Goal: Transaction & Acquisition: Book appointment/travel/reservation

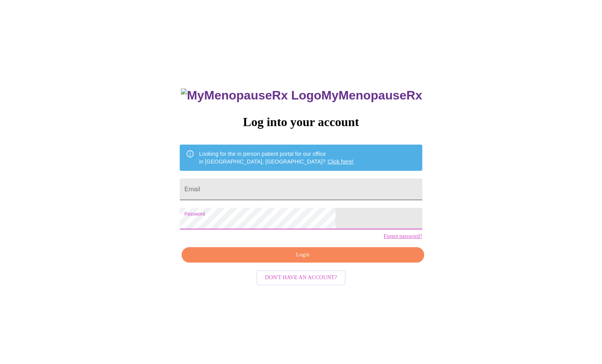
click at [257, 191] on input "Email" at bounding box center [301, 190] width 242 height 22
type input "[PERSON_NAME][EMAIL_ADDRESS][PERSON_NAME][DOMAIN_NAME]"
click at [264, 260] on span "Login" at bounding box center [303, 255] width 224 height 10
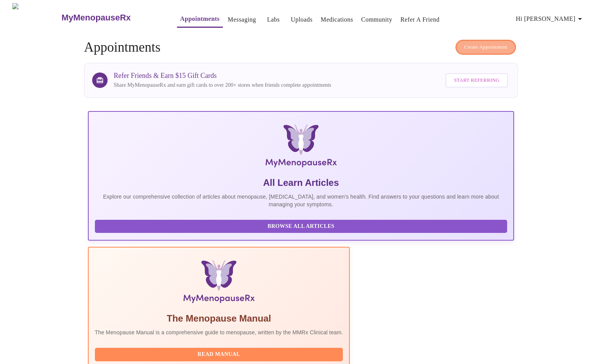
click at [477, 46] on span "Create Appointment" at bounding box center [485, 47] width 43 height 9
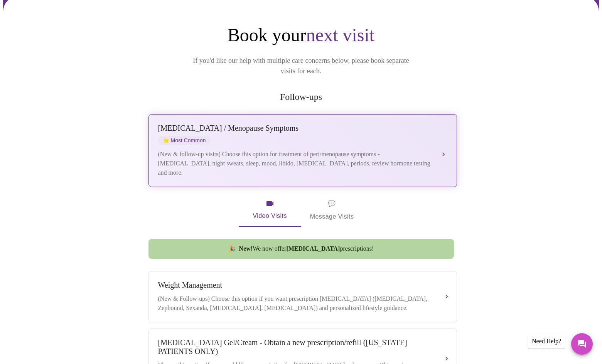
scroll to position [67, 0]
click at [376, 158] on div "(New & follow-up visits) Choose this option for treatment of peri/menopause sym…" at bounding box center [295, 164] width 274 height 28
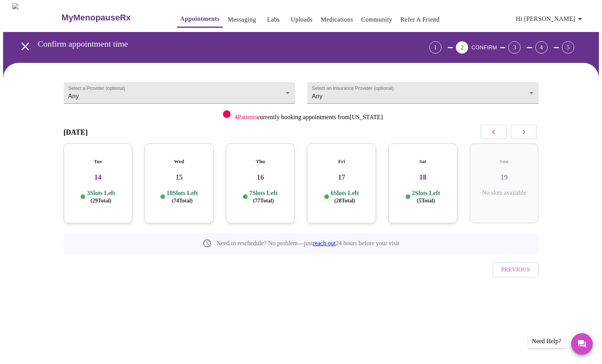
click at [179, 189] on p "10 Slots Left ( 74 Total)" at bounding box center [182, 196] width 31 height 15
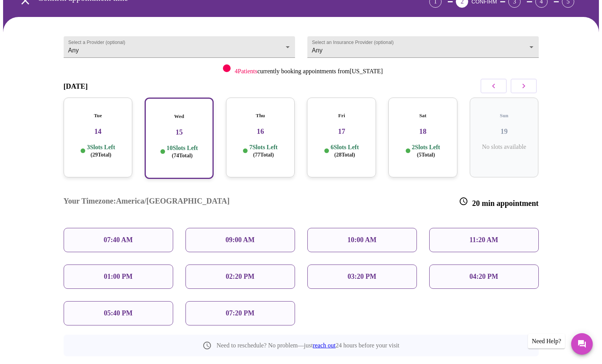
scroll to position [51, 0]
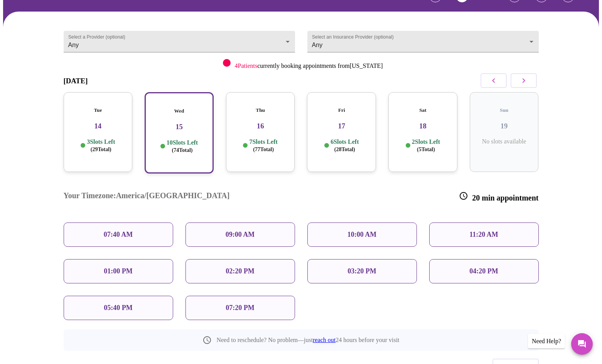
click at [234, 231] on p "09:00 AM" at bounding box center [240, 235] width 29 height 8
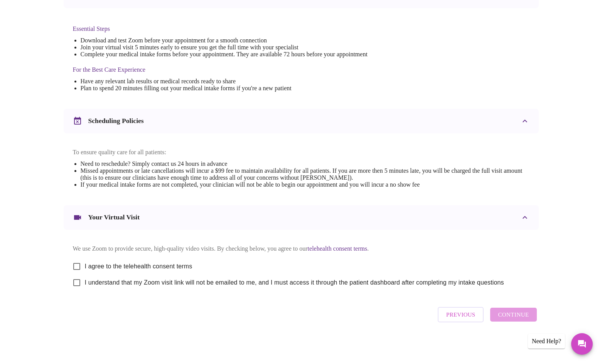
scroll to position [195, 0]
click at [74, 263] on input "I agree to the telehealth consent terms" at bounding box center [77, 266] width 16 height 16
checkbox input "true"
click at [76, 287] on input "I understand that my Zoom visit link will not be emailed to me, and I must acce…" at bounding box center [77, 283] width 16 height 16
checkbox input "true"
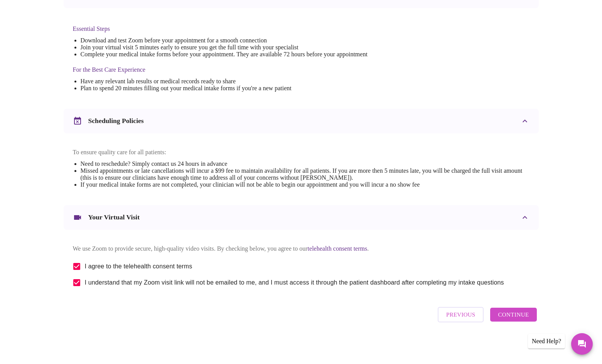
click at [514, 314] on span "Continue" at bounding box center [513, 315] width 31 height 10
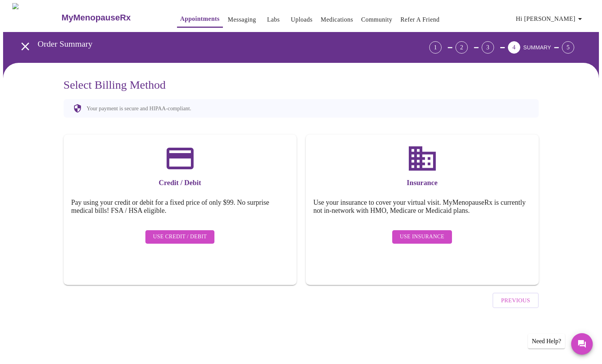
scroll to position [0, 0]
click at [164, 232] on span "Use Credit / Debit" at bounding box center [180, 237] width 54 height 10
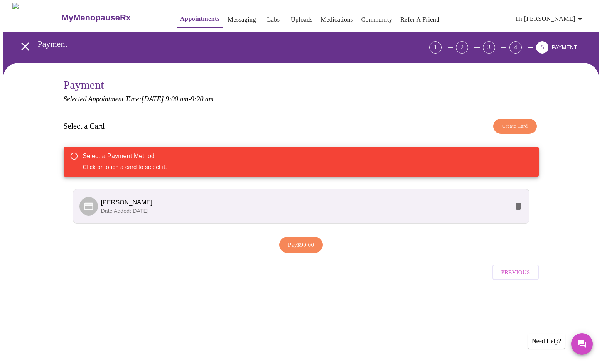
click at [206, 205] on span "[PERSON_NAME]" at bounding box center [305, 202] width 408 height 9
click at [208, 207] on p "Date Added: [DATE]" at bounding box center [305, 211] width 408 height 8
click at [314, 246] on span "Pay $99.00" at bounding box center [301, 245] width 26 height 10
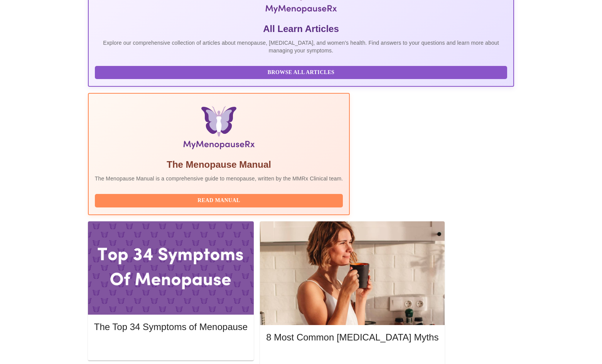
scroll to position [160, 0]
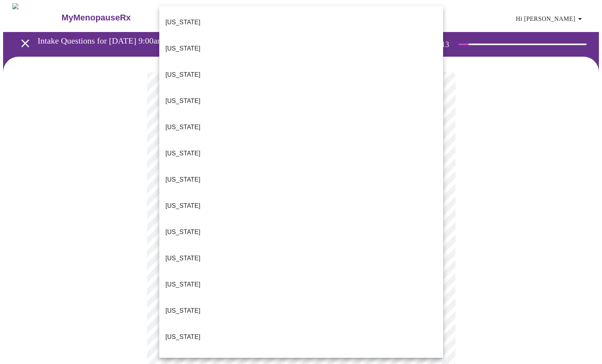
click at [182, 332] on p "[US_STATE]" at bounding box center [182, 336] width 35 height 9
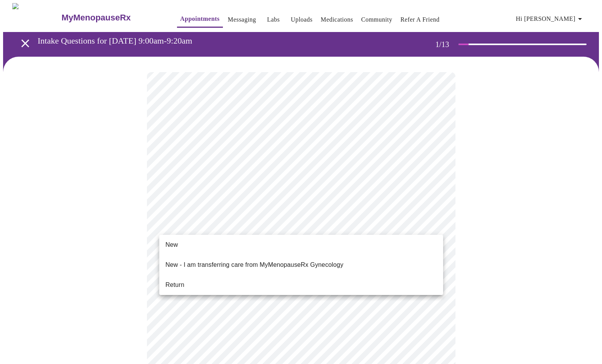
click at [180, 280] on span "Return" at bounding box center [174, 284] width 19 height 9
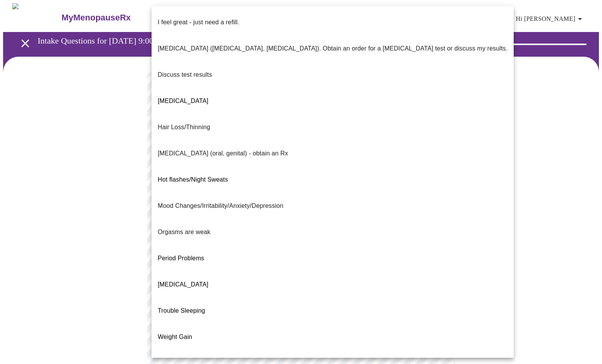
click at [259, 157] on body "MyMenopauseRx Appointments Messaging Labs Uploads Medications Community Refer a…" at bounding box center [301, 270] width 596 height 534
click at [213, 19] on p "I feel great - just need a refill." at bounding box center [198, 22] width 81 height 9
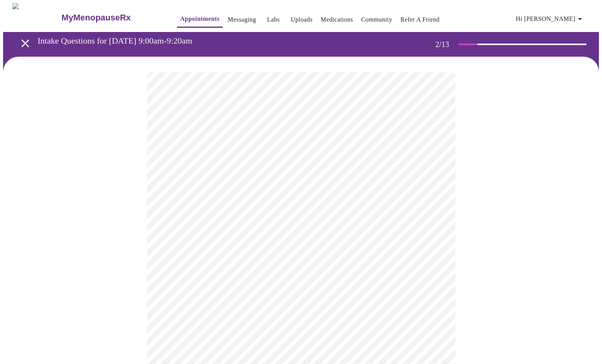
click at [223, 228] on body "MyMenopauseRx Appointments Messaging Labs Uploads Medications Community Refer a…" at bounding box center [301, 268] width 596 height 530
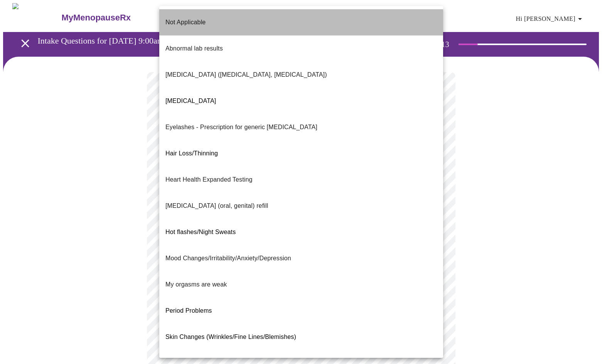
click at [182, 18] on p "Not Applicable" at bounding box center [185, 22] width 40 height 9
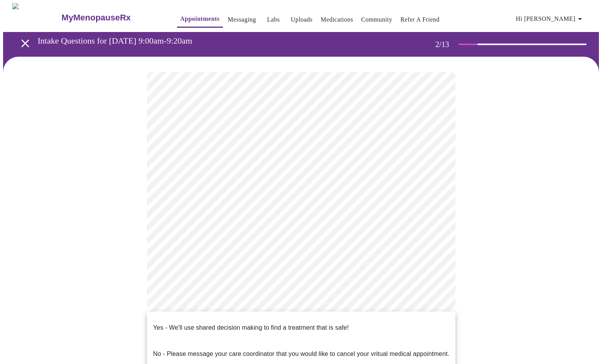
click at [207, 303] on body "MyMenopauseRx Appointments Messaging Labs Uploads Medications Community Refer a…" at bounding box center [301, 265] width 596 height 525
click at [202, 323] on p "Yes - We'll use shared decision making to find a treatment that is safe!" at bounding box center [251, 327] width 196 height 9
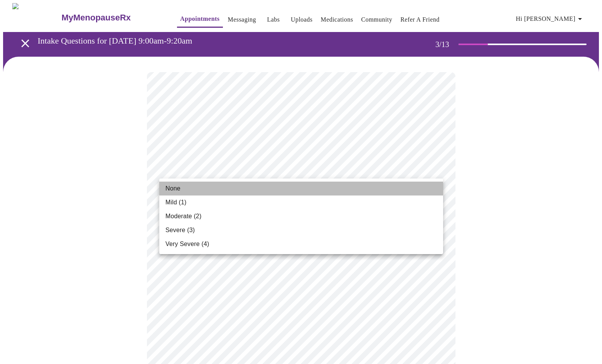
click at [272, 184] on li "None" at bounding box center [301, 189] width 284 height 14
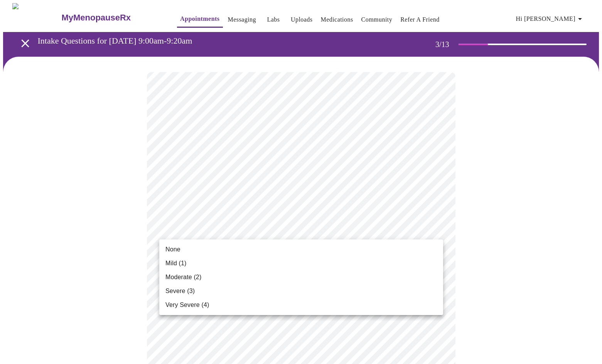
click at [209, 248] on li "None" at bounding box center [301, 250] width 284 height 14
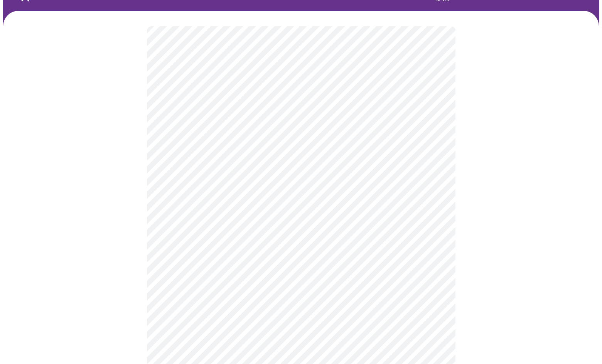
scroll to position [48, 0]
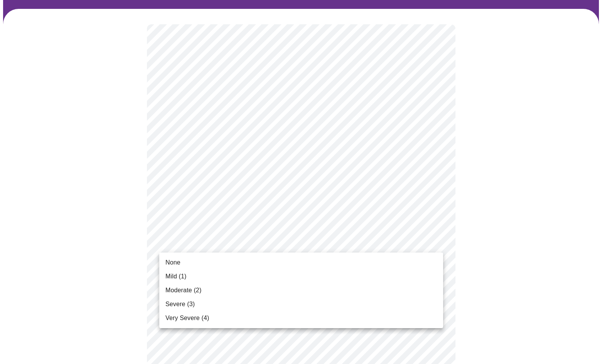
click at [185, 264] on li "None" at bounding box center [301, 263] width 284 height 14
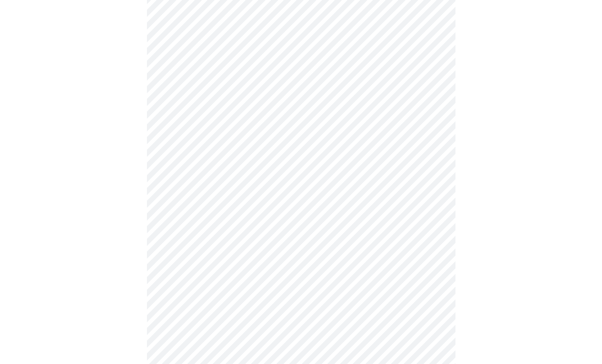
scroll to position [130, 0]
click at [266, 225] on body "MyMenopauseRx Appointments Messaging Labs Uploads Medications Community Refer a…" at bounding box center [301, 368] width 596 height 990
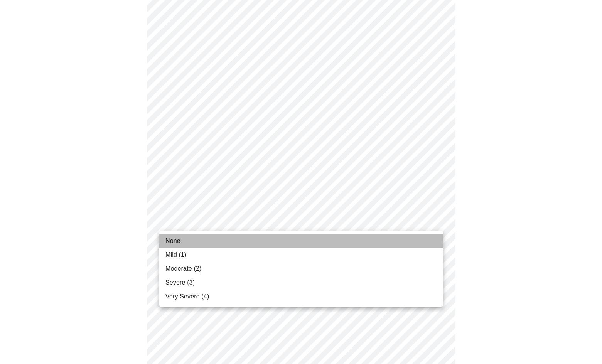
click at [203, 241] on li "None" at bounding box center [301, 241] width 284 height 14
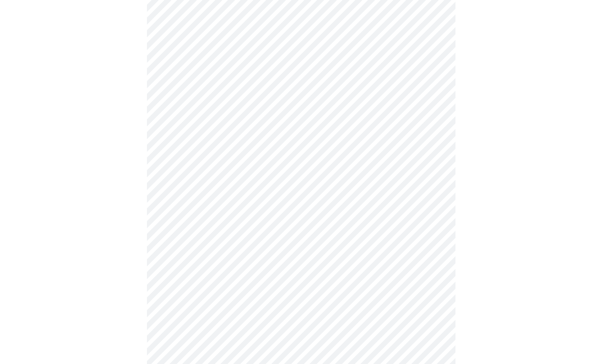
scroll to position [176, 0]
click at [280, 220] on body "MyMenopauseRx Appointments Messaging Labs Uploads Medications Community Refer a…" at bounding box center [301, 317] width 596 height 980
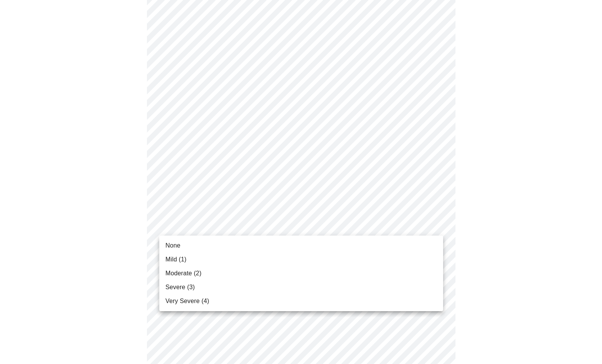
click at [192, 247] on li "None" at bounding box center [301, 246] width 284 height 14
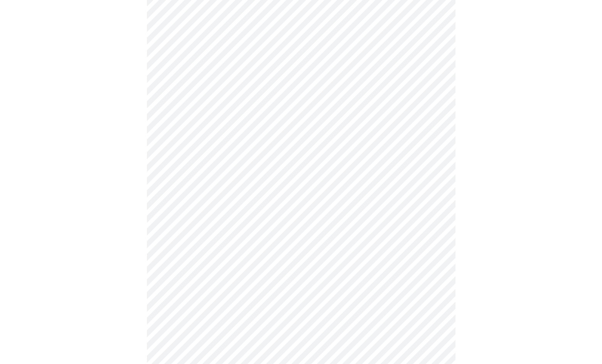
scroll to position [230, 0]
click at [232, 228] on body "MyMenopauseRx Appointments Messaging Labs Uploads Medications Community Refer a…" at bounding box center [301, 258] width 596 height 970
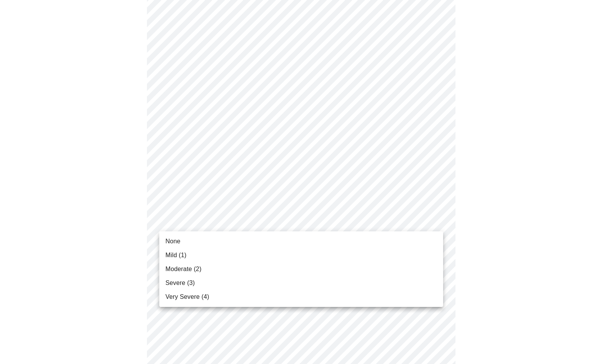
click at [179, 241] on span "None" at bounding box center [172, 241] width 15 height 9
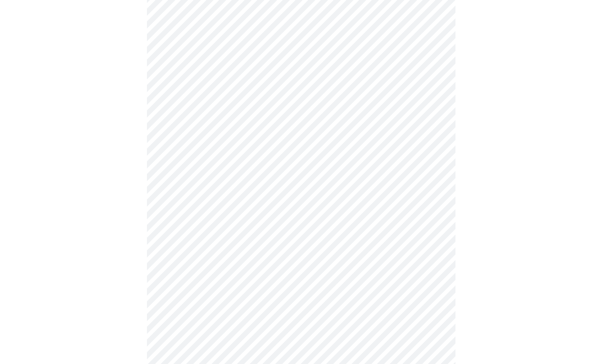
scroll to position [315, 0]
click at [263, 199] on body "MyMenopauseRx Appointments Messaging Labs Uploads Medications Community Refer a…" at bounding box center [301, 167] width 596 height 959
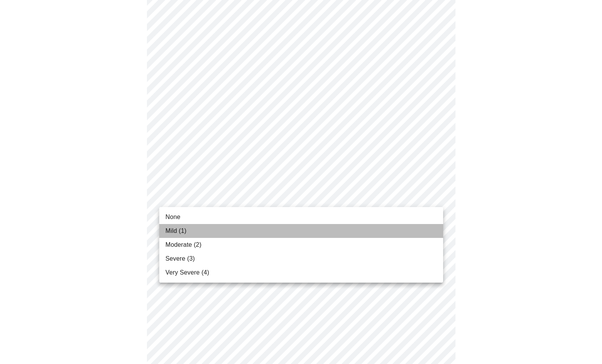
click at [195, 233] on li "Mild (1)" at bounding box center [301, 231] width 284 height 14
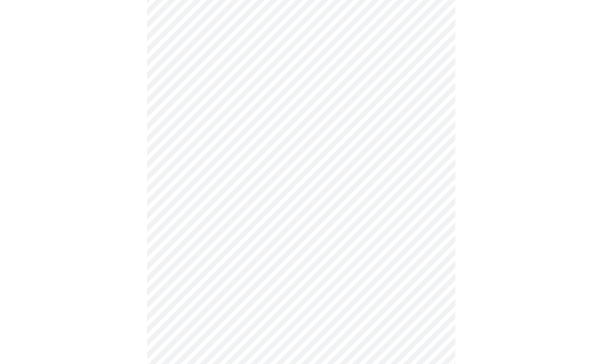
scroll to position [422, 0]
click at [207, 152] on body "MyMenopauseRx Appointments Messaging Labs Uploads Medications Community Refer a…" at bounding box center [301, 56] width 596 height 949
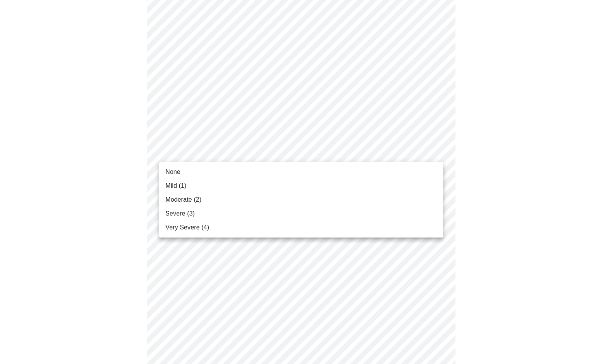
click at [170, 189] on span "Mild (1)" at bounding box center [175, 185] width 21 height 9
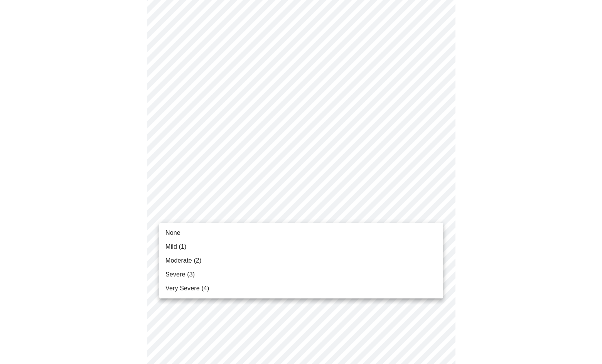
click at [212, 205] on body "MyMenopauseRx Appointments Messaging Labs Uploads Medications Community Refer a…" at bounding box center [301, 51] width 596 height 938
click at [174, 233] on span "None" at bounding box center [172, 232] width 15 height 9
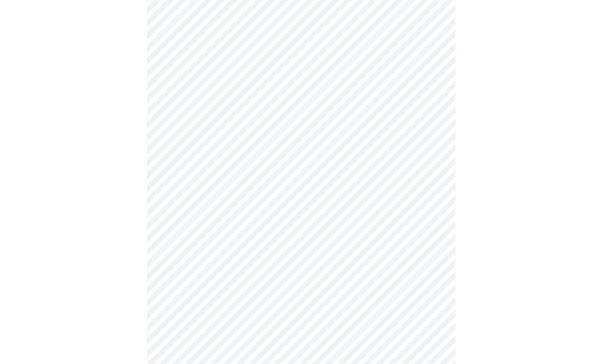
click at [194, 275] on body "MyMenopauseRx Appointments Messaging Labs Uploads Medications Community Refer a…" at bounding box center [301, 46] width 596 height 928
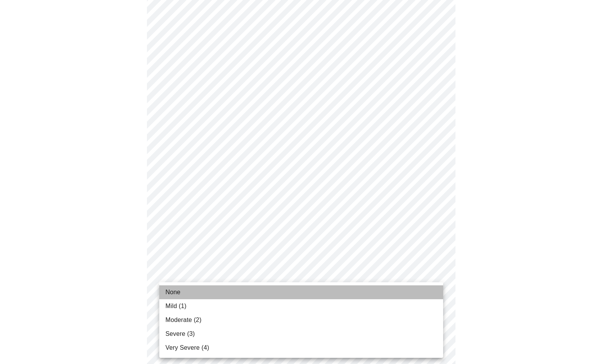
click at [179, 290] on span "None" at bounding box center [172, 292] width 15 height 9
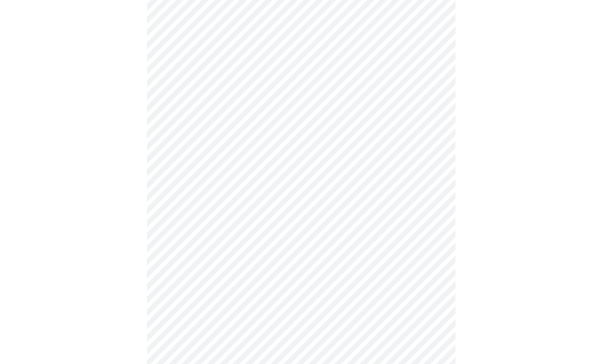
scroll to position [514, 0]
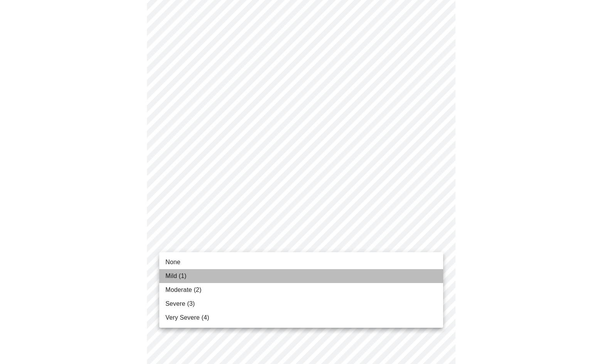
click at [172, 277] on span "Mild (1)" at bounding box center [175, 276] width 21 height 9
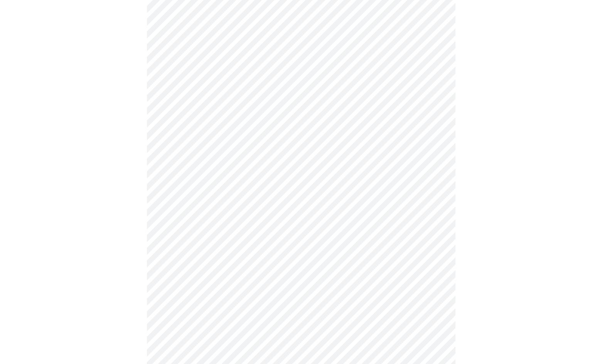
scroll to position [231, 0]
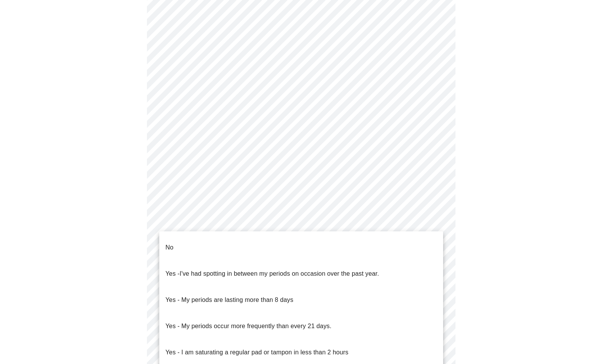
click at [251, 243] on body "MyMenopauseRx Appointments Messaging Labs Uploads Medications Community Refer a…" at bounding box center [301, 151] width 596 height 759
click at [237, 246] on li "No" at bounding box center [301, 247] width 284 height 26
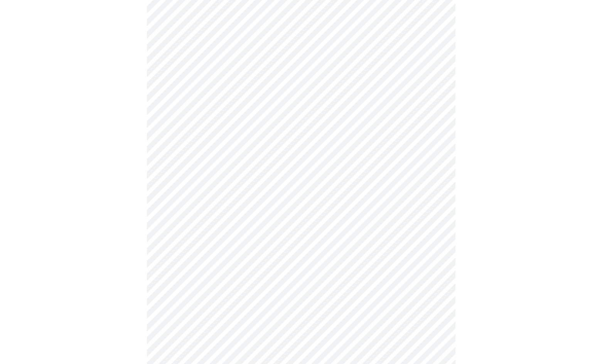
click at [216, 297] on body "MyMenopauseRx Appointments Messaging Labs Uploads Medications Community Refer a…" at bounding box center [301, 149] width 596 height 755
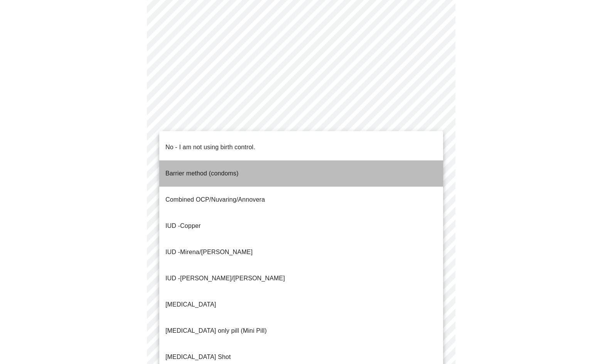
click at [216, 169] on p "Barrier method (condoms)" at bounding box center [201, 173] width 73 height 9
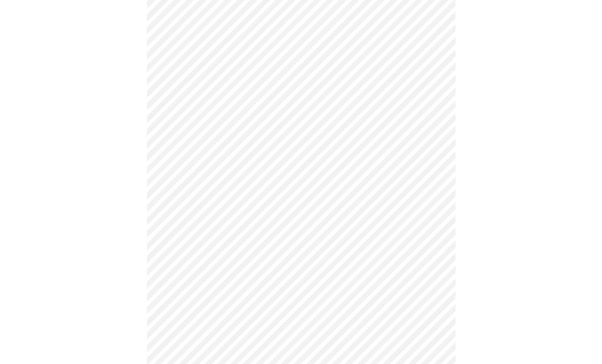
scroll to position [364, 0]
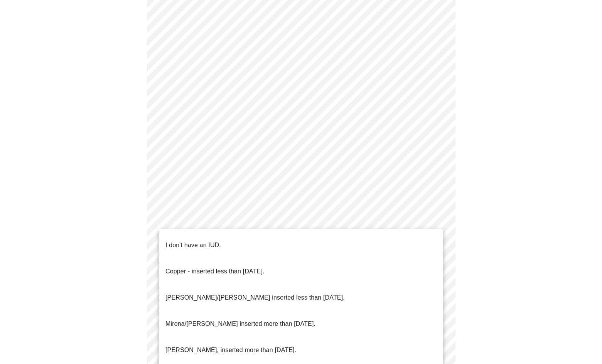
click at [219, 220] on body "MyMenopauseRx Appointments Messaging Labs Uploads Medications Community Refer a…" at bounding box center [301, 14] width 596 height 751
click at [209, 241] on p "I don't have an IUD." at bounding box center [193, 245] width 56 height 9
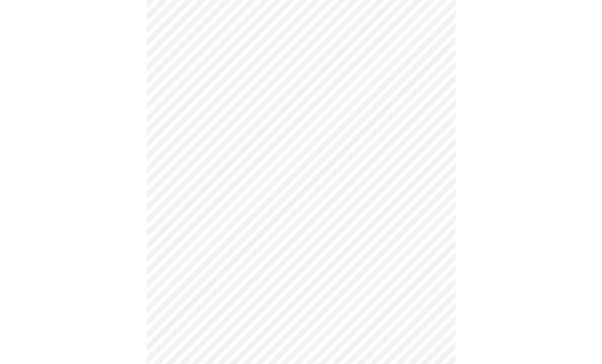
click at [202, 276] on body "MyMenopauseRx Appointments Messaging Labs Uploads Medications Community Refer a…" at bounding box center [301, 12] width 596 height 747
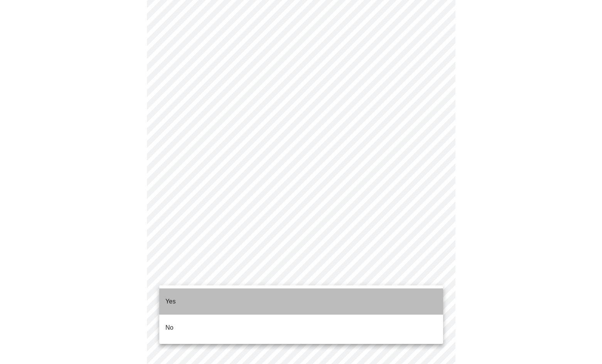
click at [175, 297] on p "Yes" at bounding box center [170, 301] width 10 height 9
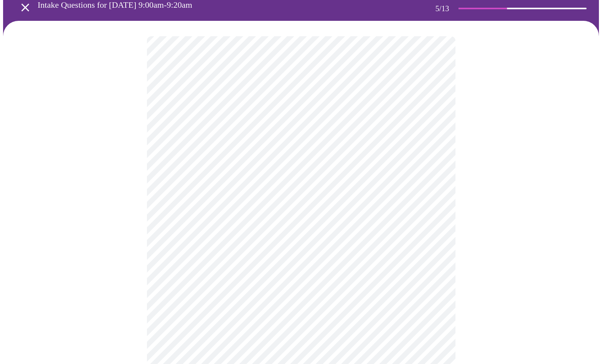
scroll to position [49, 0]
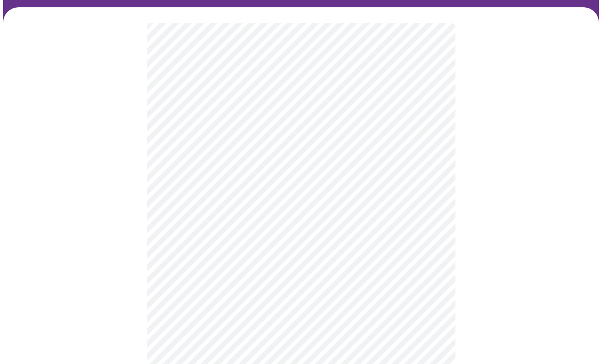
click at [281, 222] on body "MyMenopauseRx Appointments Messaging Labs Uploads Medications Community Refer a…" at bounding box center [301, 239] width 596 height 570
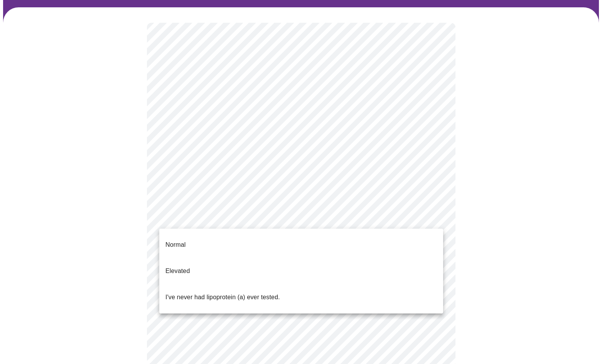
click at [260, 293] on p "I've never had lipoprotein (a) ever tested." at bounding box center [222, 297] width 115 height 9
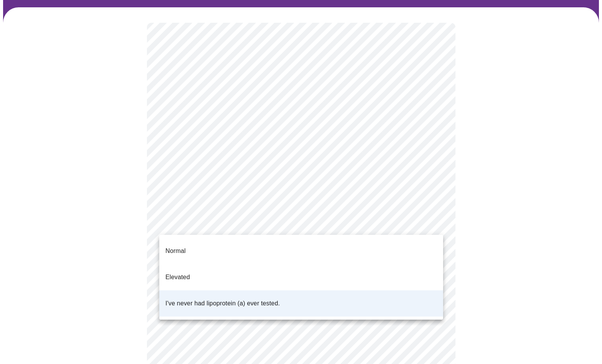
click at [277, 223] on body "MyMenopauseRx Appointments Messaging Labs Uploads Medications Community Refer a…" at bounding box center [301, 236] width 596 height 565
click at [198, 243] on li "Normal" at bounding box center [301, 251] width 284 height 26
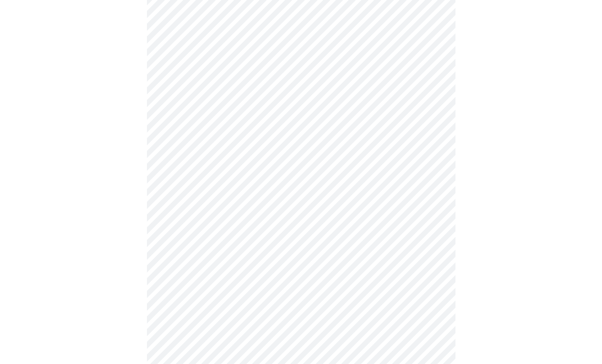
scroll to position [1897, 0]
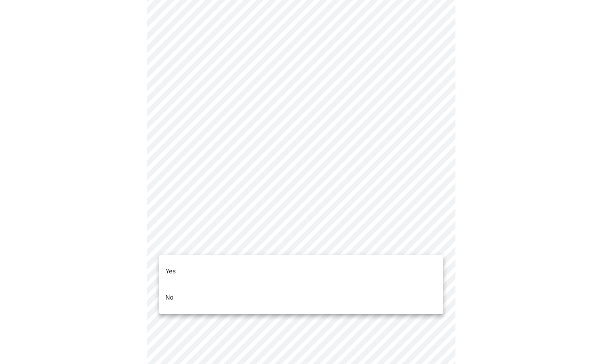
click at [191, 285] on li "No" at bounding box center [301, 298] width 284 height 26
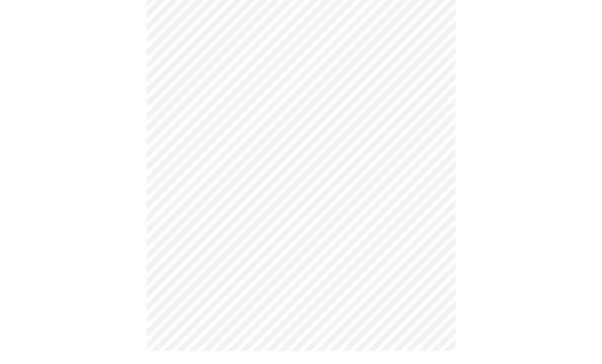
scroll to position [315, 0]
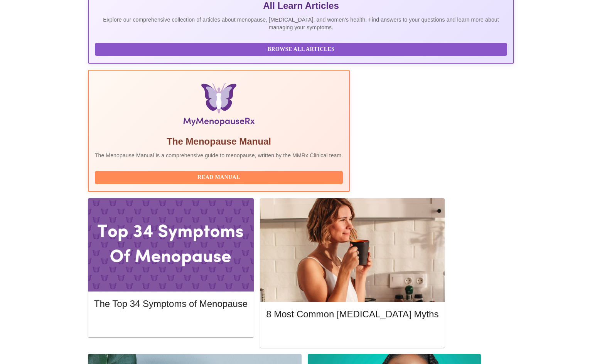
scroll to position [178, 0]
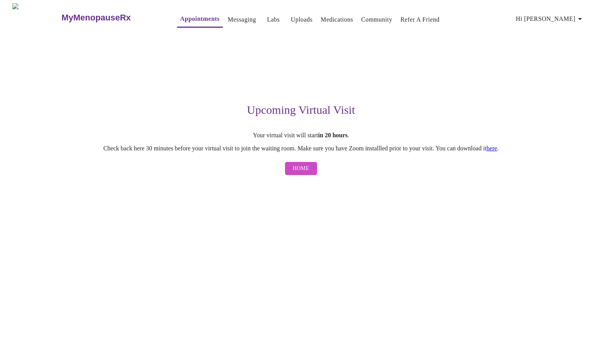
click at [576, 14] on span "Hi [PERSON_NAME]" at bounding box center [550, 18] width 69 height 11
click at [570, 60] on li "Log out" at bounding box center [572, 58] width 35 height 14
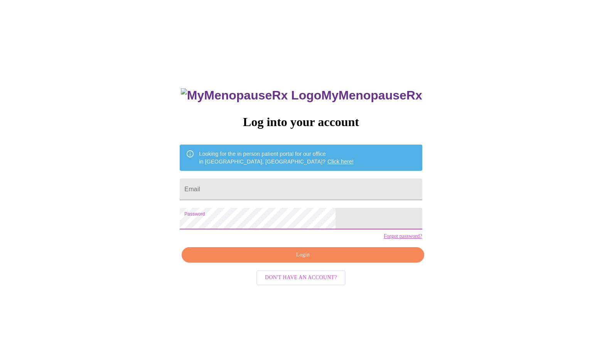
click at [479, 102] on div "MyMenopauseRx Log into your account Looking for the in person patient portal fo…" at bounding box center [301, 221] width 596 height 437
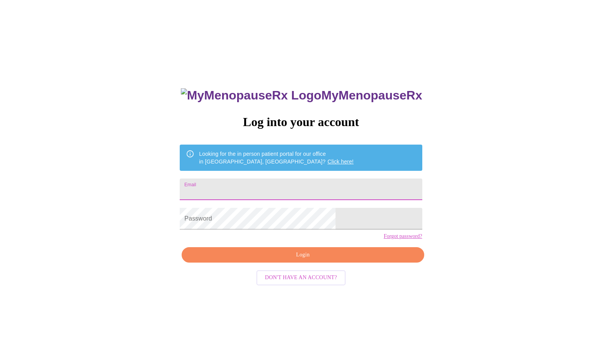
click at [278, 195] on input "Email" at bounding box center [301, 190] width 242 height 22
type input "[PERSON_NAME][EMAIL_ADDRESS][PERSON_NAME][DOMAIN_NAME]"
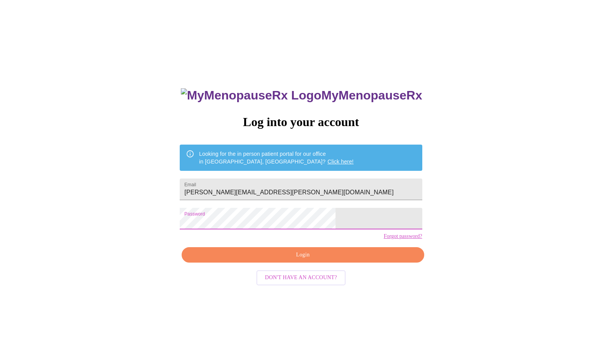
click at [292, 260] on span "Login" at bounding box center [303, 255] width 224 height 10
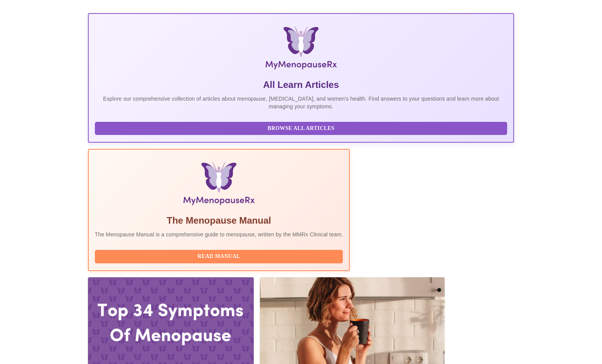
scroll to position [108, 0]
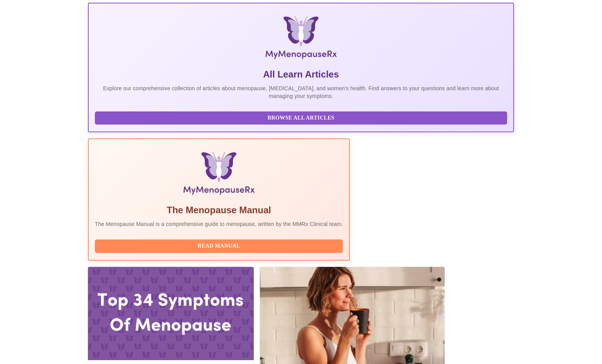
drag, startPoint x: 144, startPoint y: 206, endPoint x: 253, endPoint y: 203, distance: 109.2
copy h3 "[PERSON_NAME], MSN, APRN, FNP-BC"
